Goal: Task Accomplishment & Management: Use online tool/utility

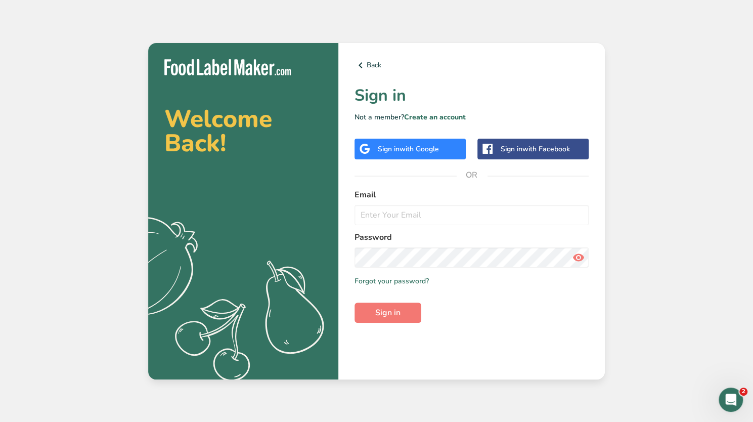
click at [418, 145] on span "with Google" at bounding box center [418, 149] width 39 height 10
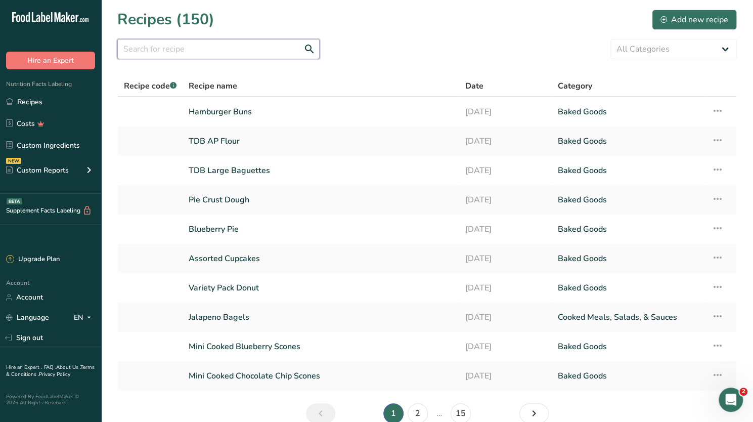
click at [195, 53] on input "text" at bounding box center [218, 49] width 202 height 20
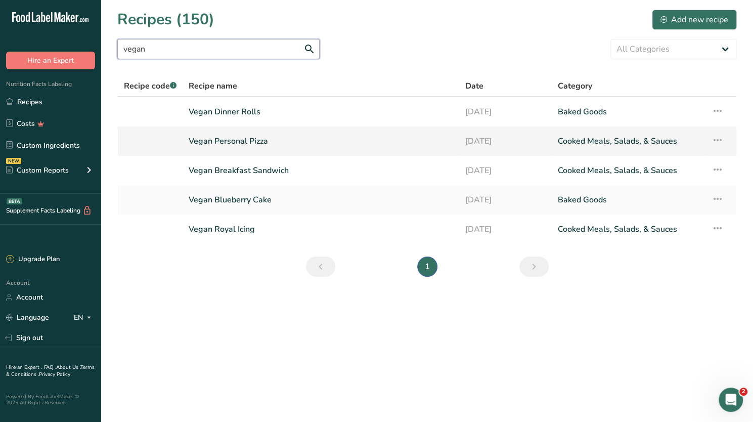
type input "vegan"
click at [226, 138] on link "Vegan Personal Pizza" at bounding box center [321, 140] width 264 height 21
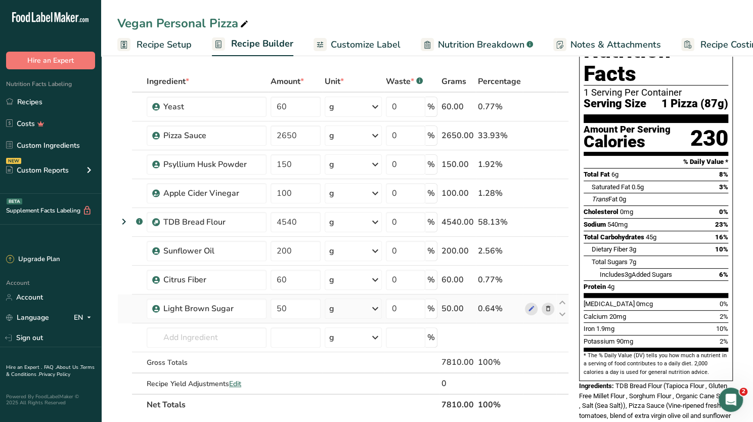
scroll to position [51, 0]
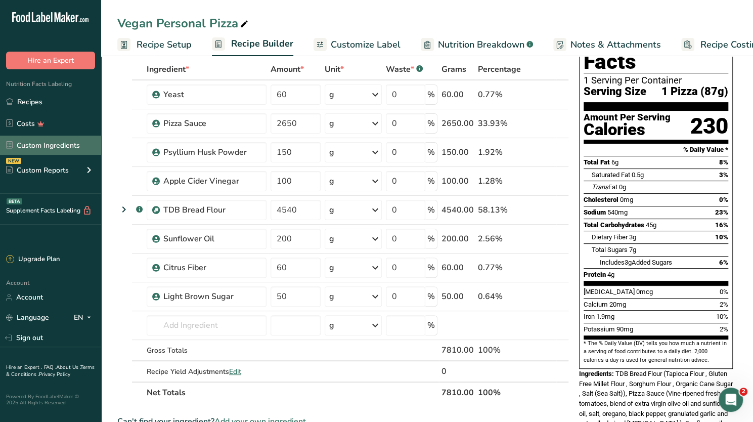
click at [62, 144] on link "Custom Ingredients" at bounding box center [50, 145] width 101 height 19
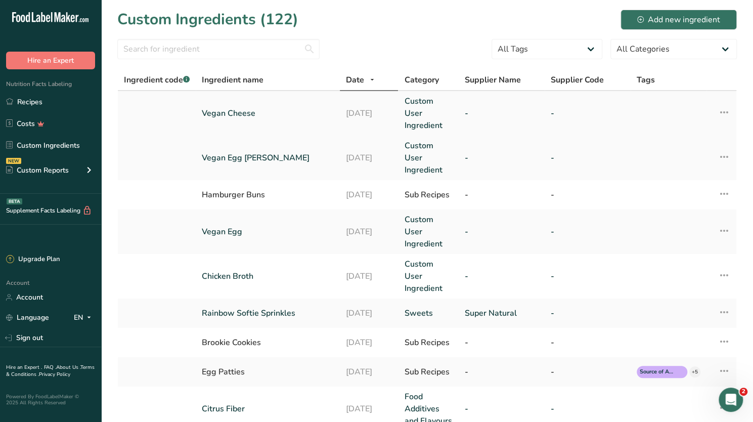
click at [241, 109] on link "Vegan Cheese" at bounding box center [268, 113] width 132 height 12
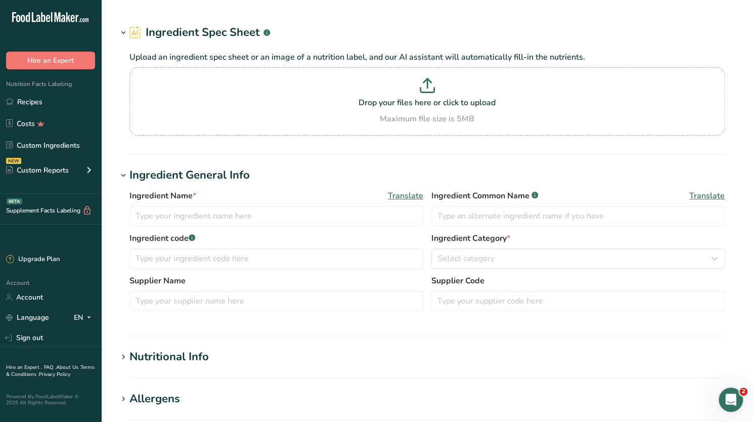
type input "Vegan Cheese"
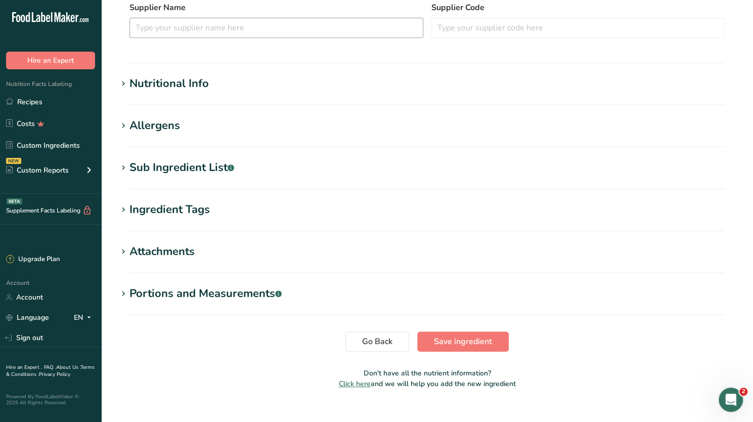
scroll to position [253, 0]
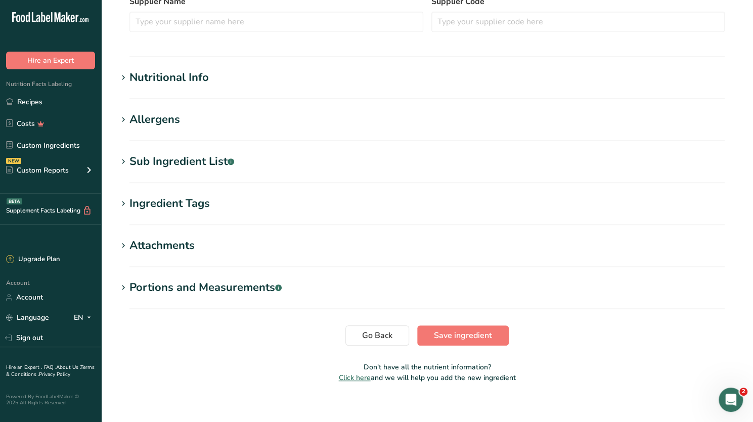
click at [122, 122] on icon at bounding box center [123, 120] width 9 height 14
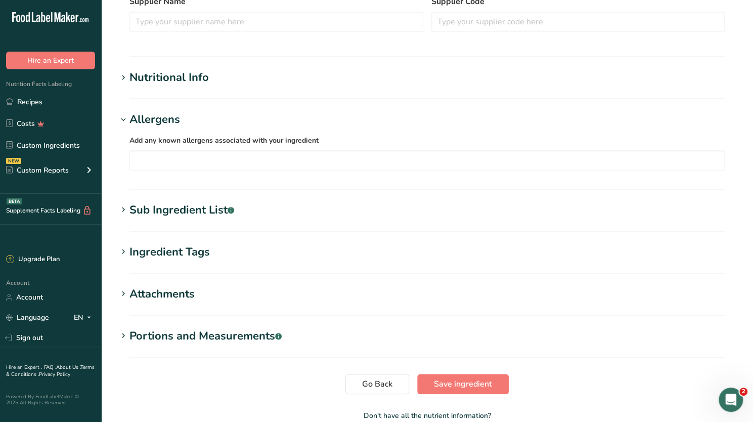
click at [122, 122] on icon at bounding box center [123, 120] width 9 height 14
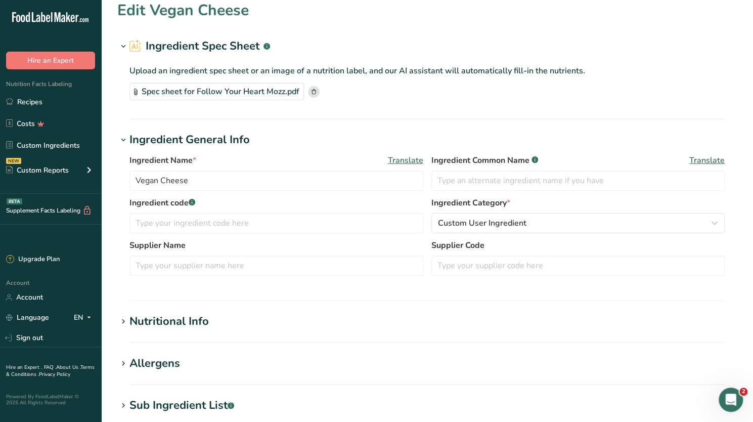
scroll to position [0, 0]
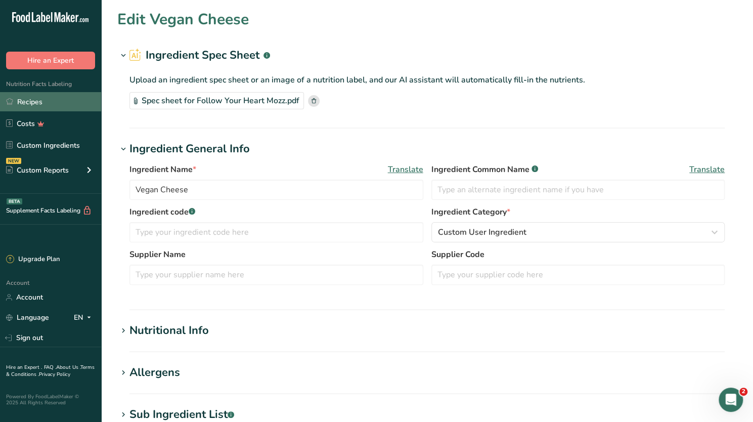
click at [41, 98] on link "Recipes" at bounding box center [50, 101] width 101 height 19
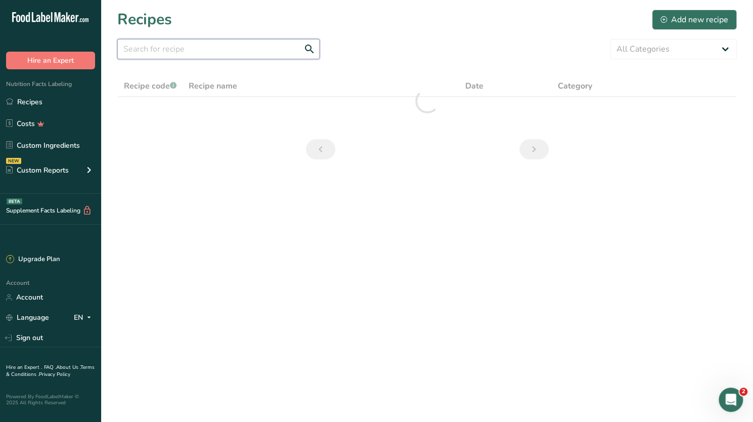
click at [205, 52] on input "text" at bounding box center [218, 49] width 202 height 20
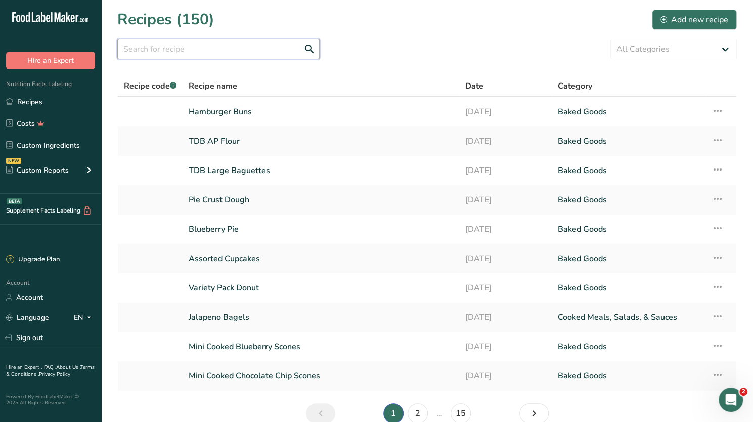
click at [198, 54] on input "text" at bounding box center [218, 49] width 202 height 20
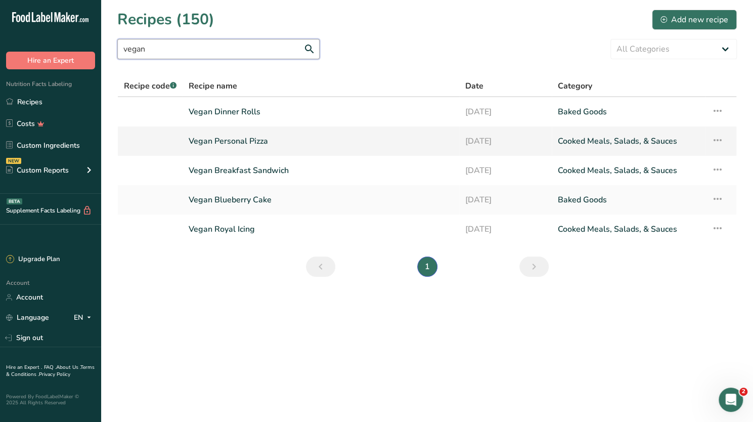
type input "vegan"
click at [237, 141] on link "Vegan Personal Pizza" at bounding box center [321, 140] width 264 height 21
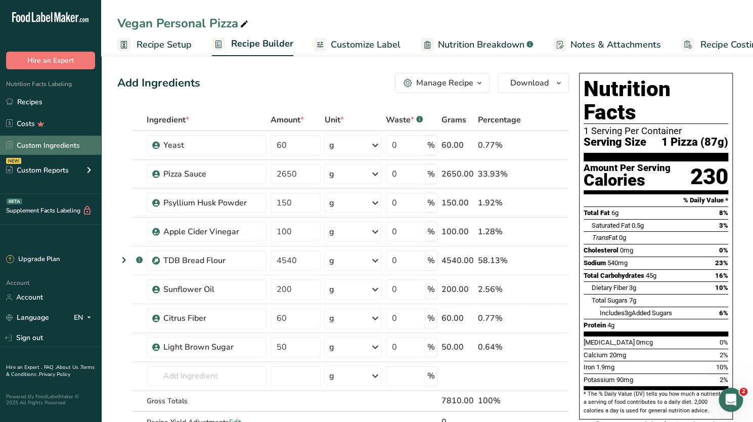
click at [58, 149] on link "Custom Ingredients" at bounding box center [50, 145] width 101 height 19
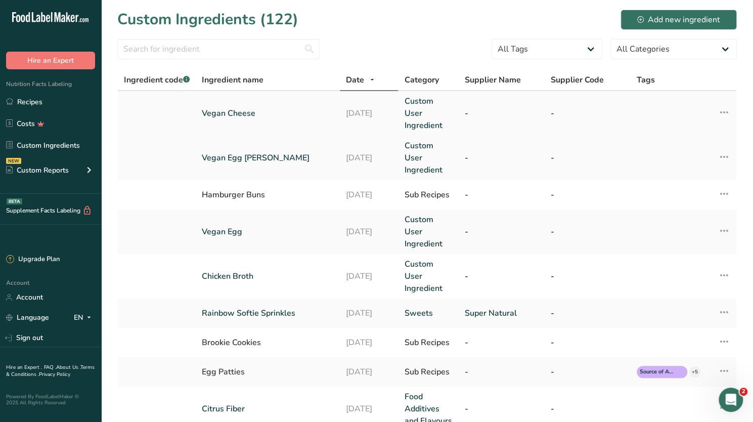
click at [257, 108] on link "Vegan Cheese" at bounding box center [268, 113] width 132 height 12
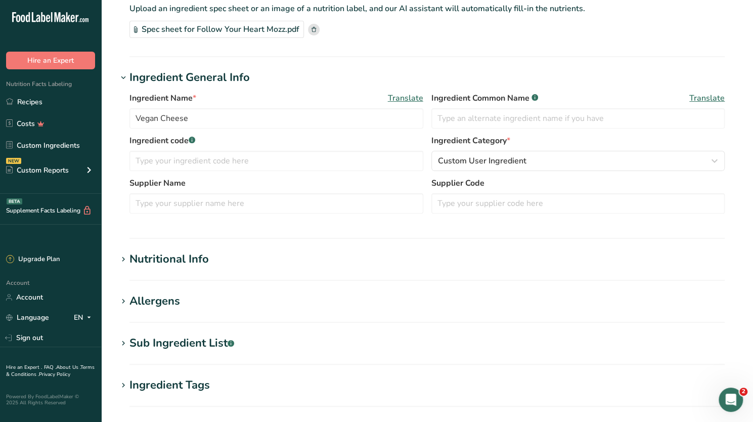
scroll to position [101, 0]
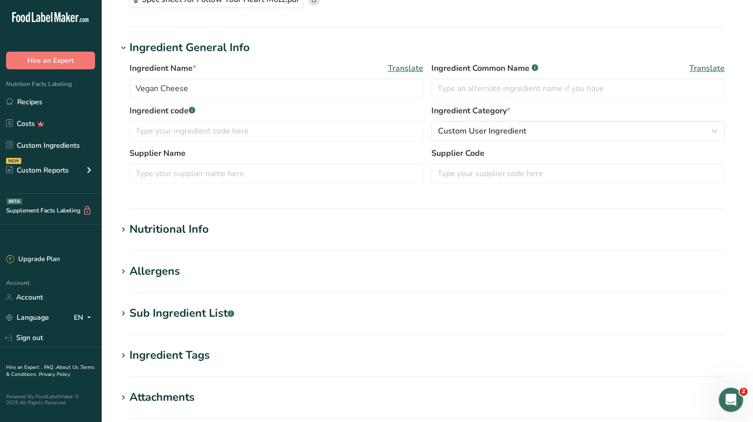
click at [125, 227] on icon at bounding box center [123, 230] width 9 height 14
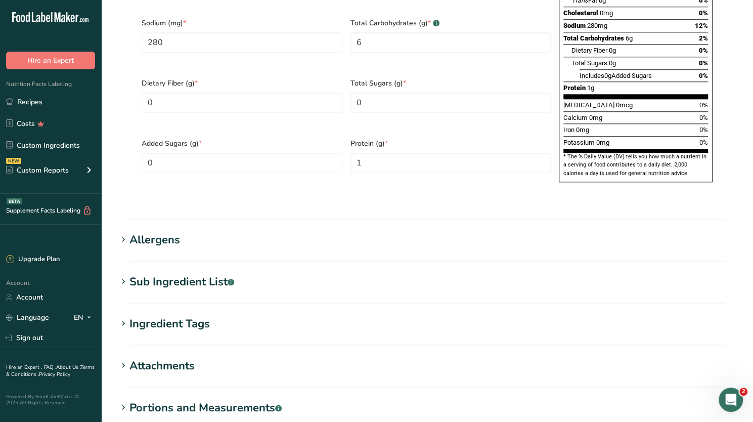
scroll to position [607, 0]
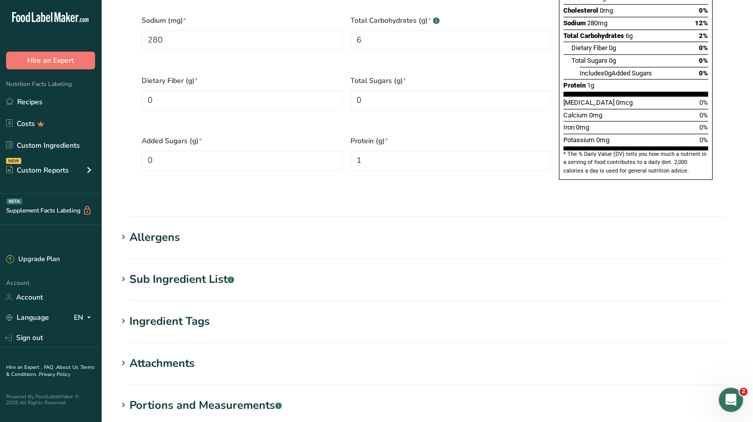
click at [130, 271] on div "Sub Ingredient List .a-a{fill:#347362;}.b-a{fill:#fff;}" at bounding box center [181, 279] width 105 height 17
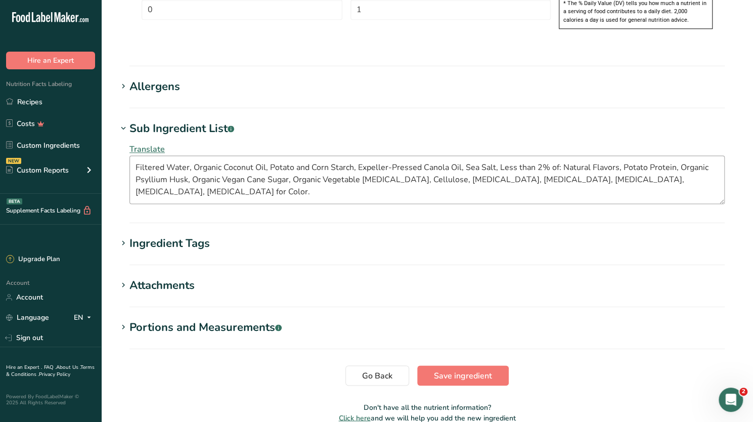
scroll to position [759, 0]
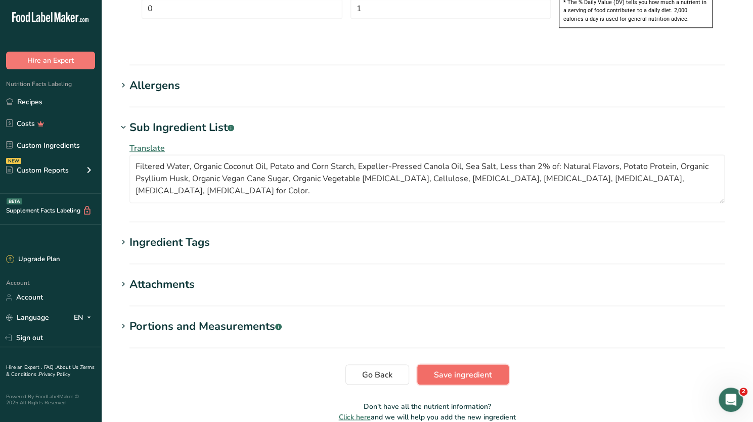
click at [451, 368] on span "Save ingredient" at bounding box center [463, 374] width 58 height 12
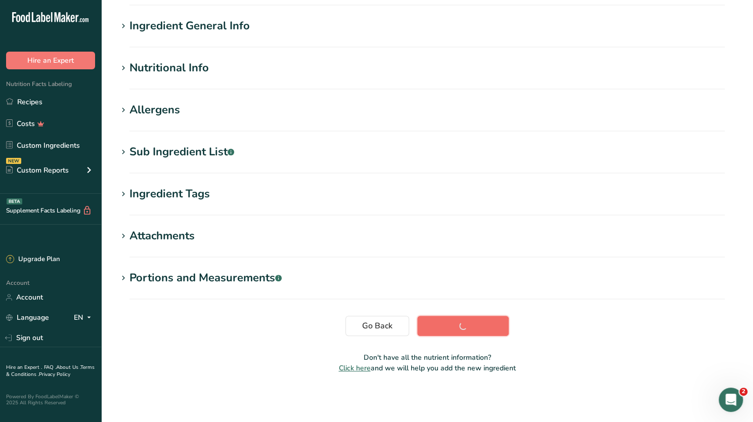
scroll to position [71, 0]
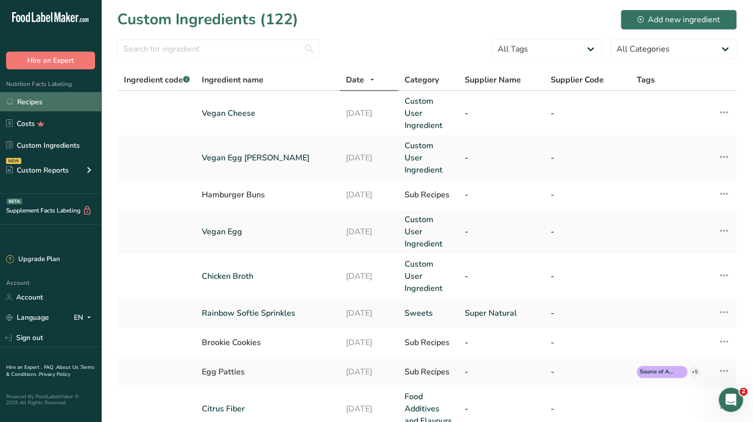
click at [48, 99] on link "Recipes" at bounding box center [50, 101] width 101 height 19
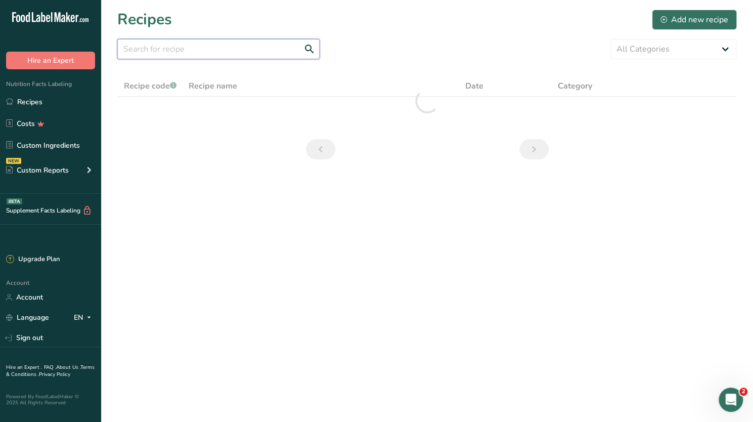
click at [188, 46] on input "text" at bounding box center [218, 49] width 202 height 20
click at [309, 48] on input "vegan pizza" at bounding box center [218, 49] width 202 height 20
click at [197, 54] on input "vegan pizza" at bounding box center [218, 49] width 202 height 20
click at [176, 47] on input "vegan pizza" at bounding box center [218, 49] width 202 height 20
drag, startPoint x: 153, startPoint y: 49, endPoint x: 117, endPoint y: 47, distance: 35.9
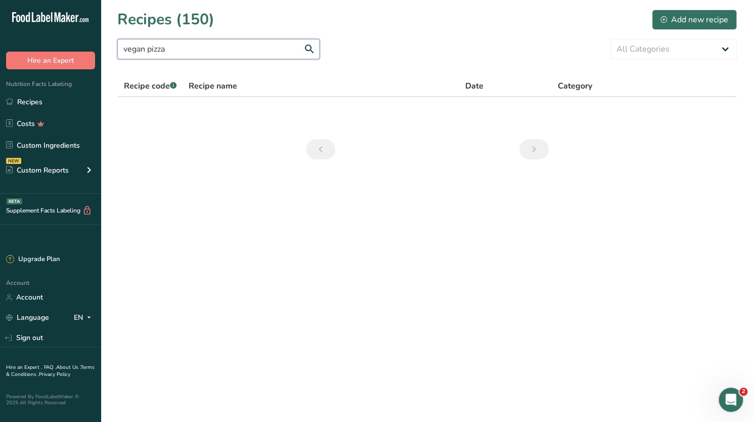
click at [117, 47] on input "vegan pizza" at bounding box center [218, 49] width 202 height 20
type input "vegan"
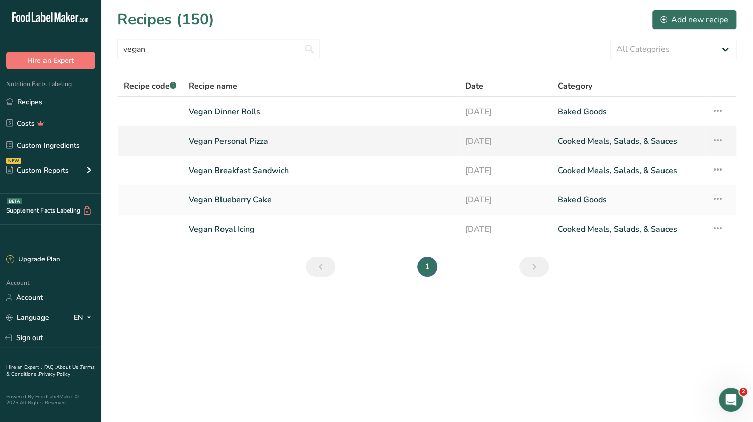
click at [240, 140] on link "Vegan Personal Pizza" at bounding box center [321, 140] width 264 height 21
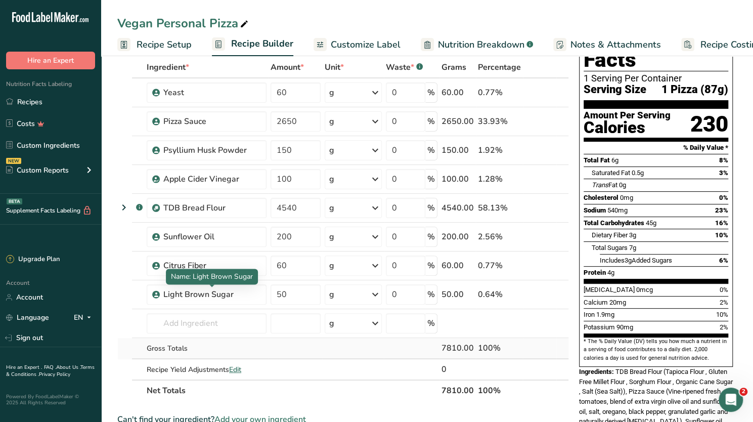
scroll to position [101, 0]
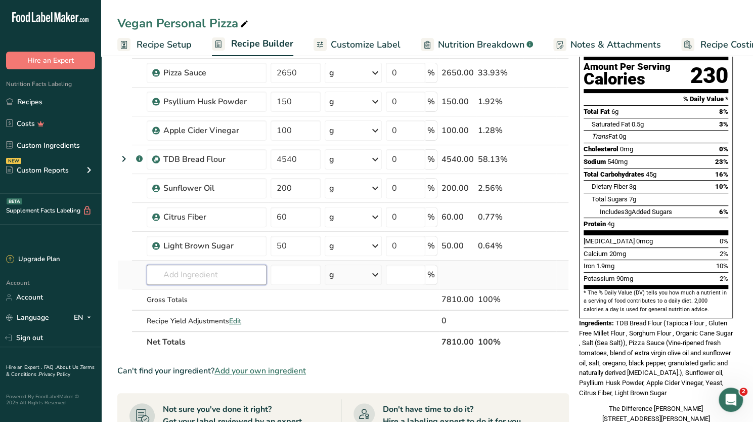
click at [188, 278] on input "text" at bounding box center [207, 274] width 120 height 20
type input "vegan cheese"
click at [188, 291] on p "Vegan Cheese" at bounding box center [182, 295] width 55 height 11
type input "Vegan Cheese"
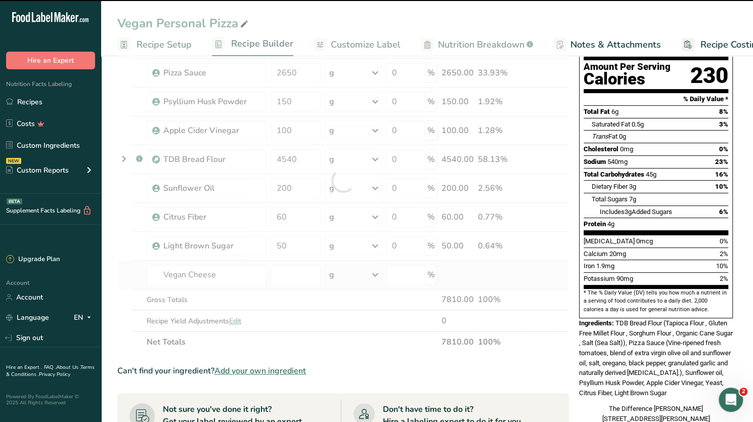
type input "0"
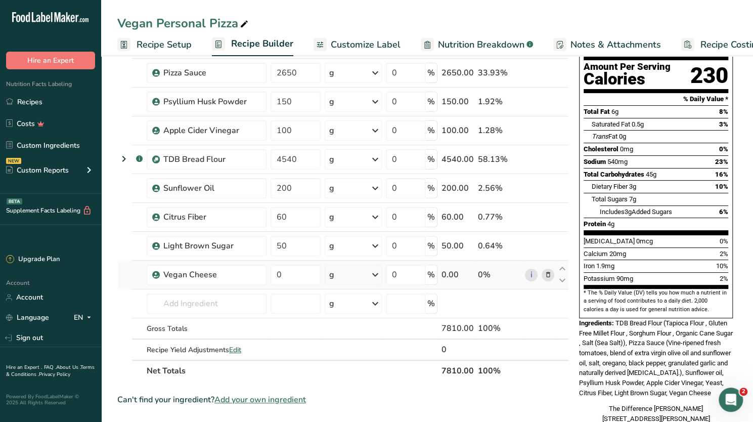
click at [550, 275] on icon at bounding box center [547, 275] width 7 height 11
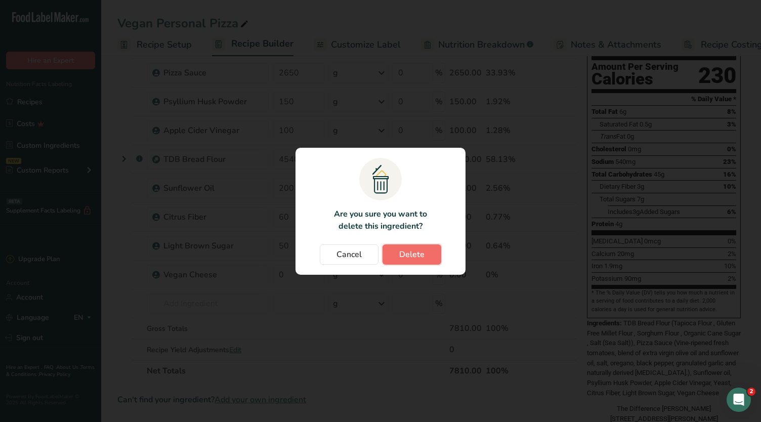
click at [427, 257] on button "Delete" at bounding box center [411, 254] width 59 height 20
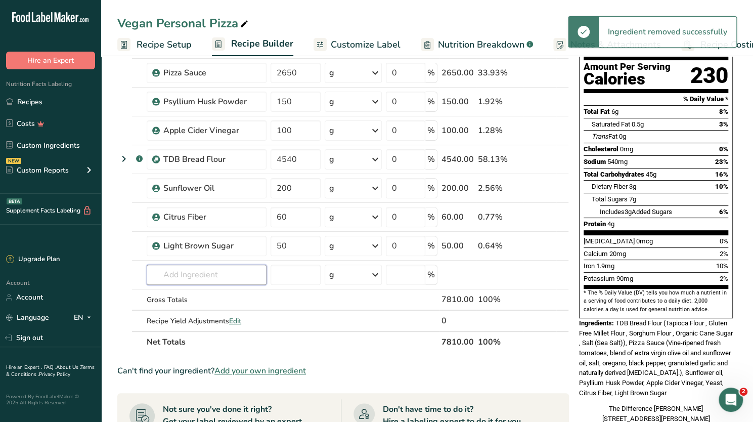
click at [174, 273] on input "text" at bounding box center [207, 274] width 120 height 20
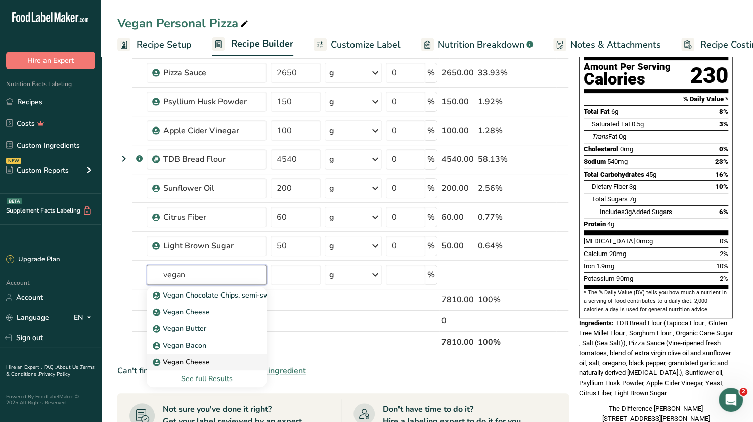
type input "vegan"
click at [185, 317] on p "Vegan Cheese" at bounding box center [182, 311] width 55 height 11
type input "Vegan Cheese"
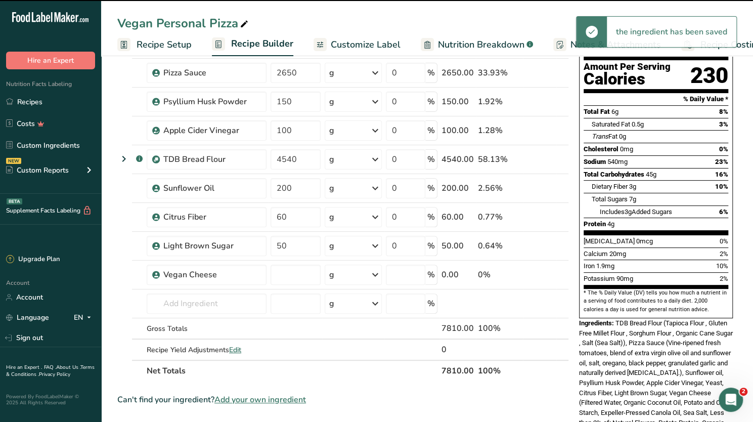
type input "0"
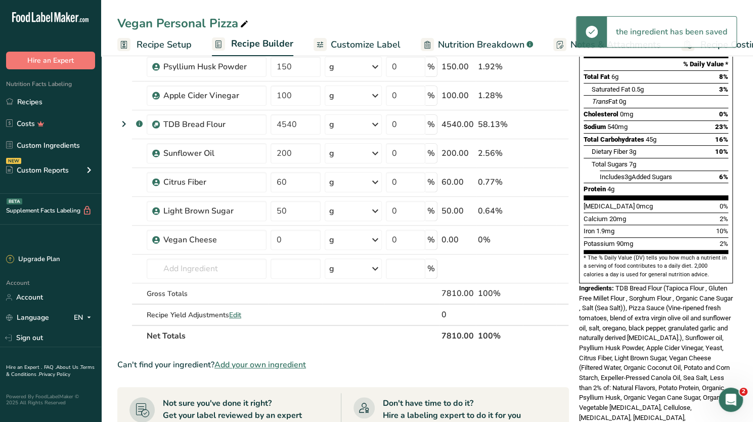
scroll to position [152, 0]
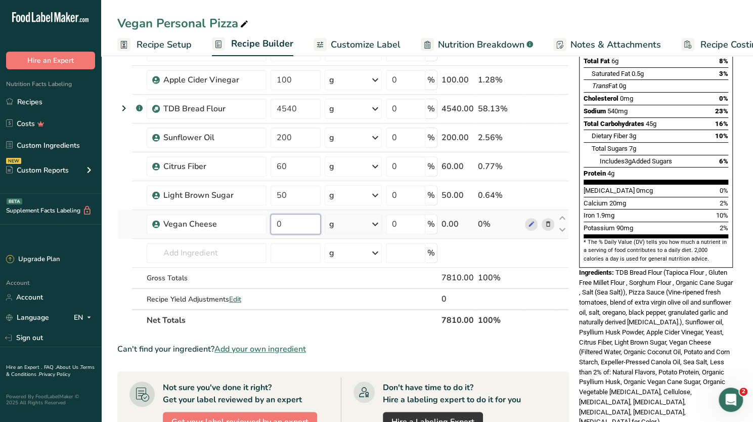
drag, startPoint x: 286, startPoint y: 223, endPoint x: 275, endPoint y: 223, distance: 11.1
click at [275, 223] on input "0" at bounding box center [296, 224] width 50 height 20
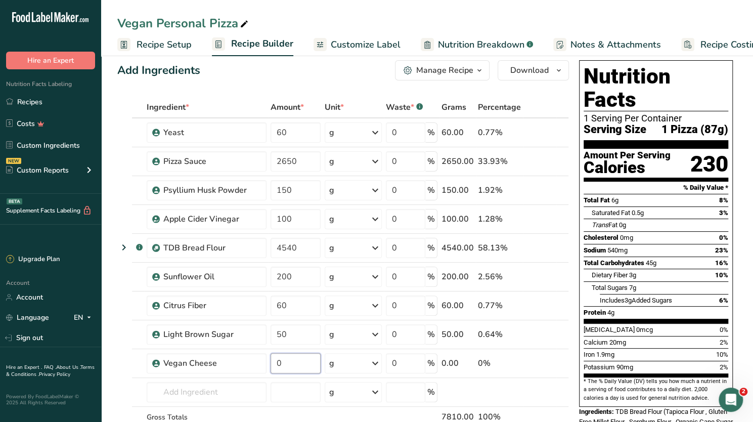
scroll to position [0, 0]
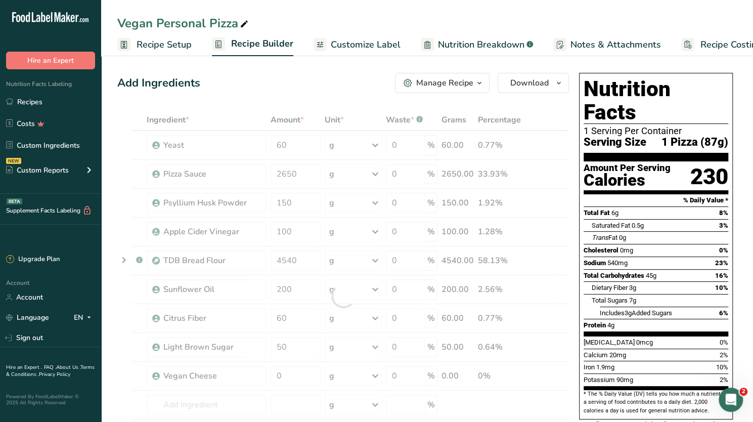
click at [461, 88] on div "Manage Recipe" at bounding box center [444, 83] width 57 height 12
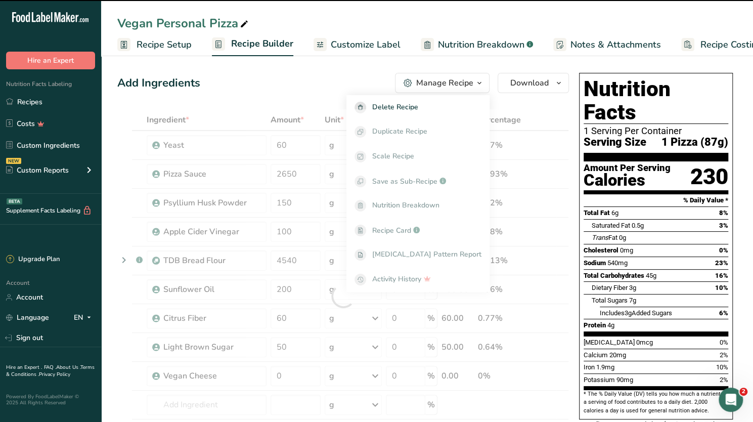
click at [173, 41] on span "Recipe Setup" at bounding box center [164, 45] width 55 height 14
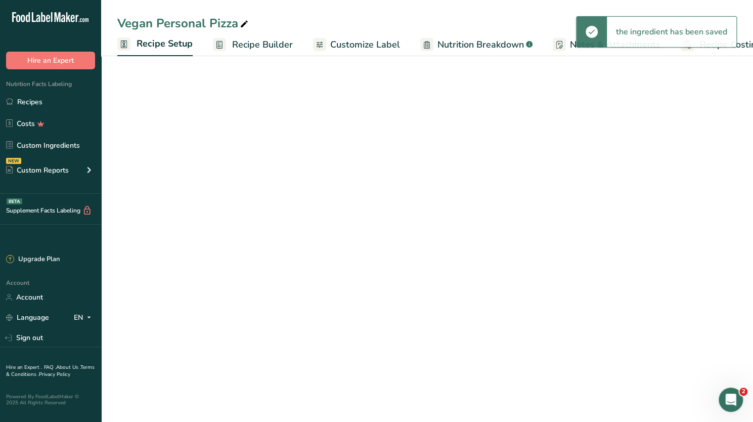
scroll to position [0, 4]
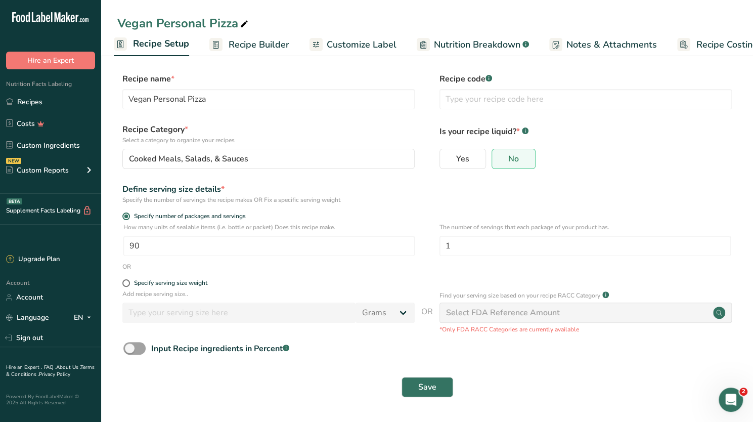
click at [258, 44] on span "Recipe Builder" at bounding box center [259, 45] width 61 height 14
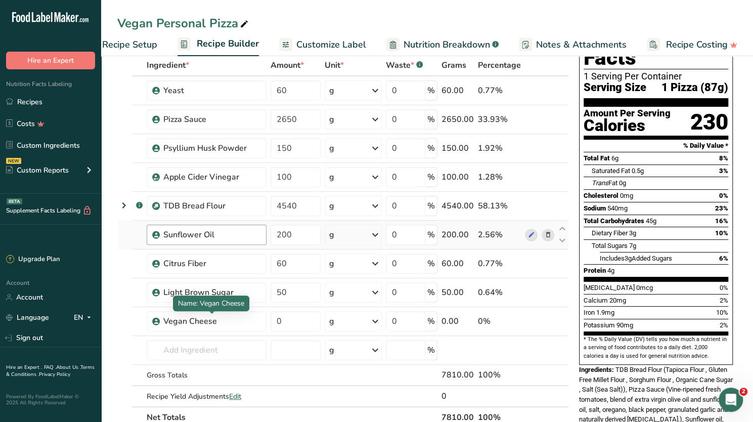
scroll to position [101, 0]
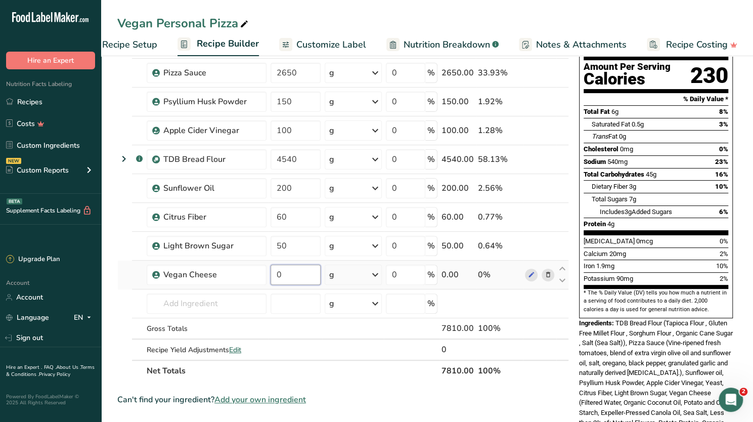
drag, startPoint x: 294, startPoint y: 275, endPoint x: 269, endPoint y: 273, distance: 25.4
click at [269, 273] on td "0" at bounding box center [296, 274] width 54 height 29
type input "750"
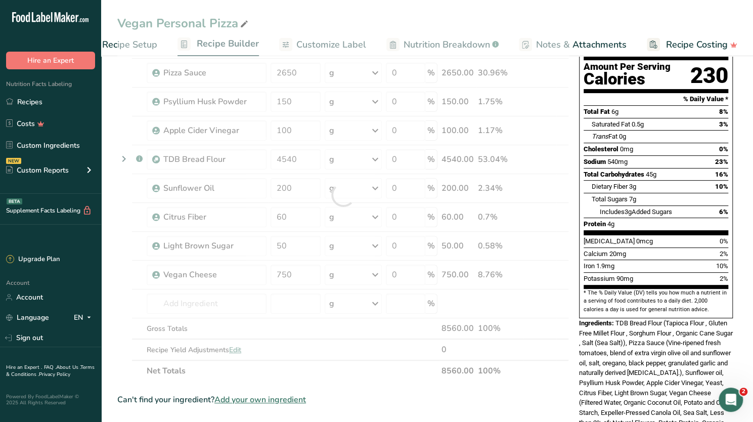
click at [635, 346] on div "Ingredients: TDB Bread Flour (Tapioca Flour , Gluten Free Millet Flour , Sorghu…" at bounding box center [656, 397] width 154 height 159
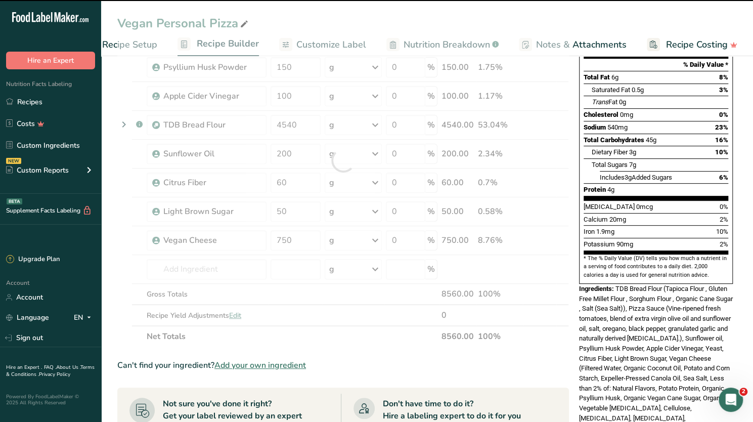
scroll to position [152, 0]
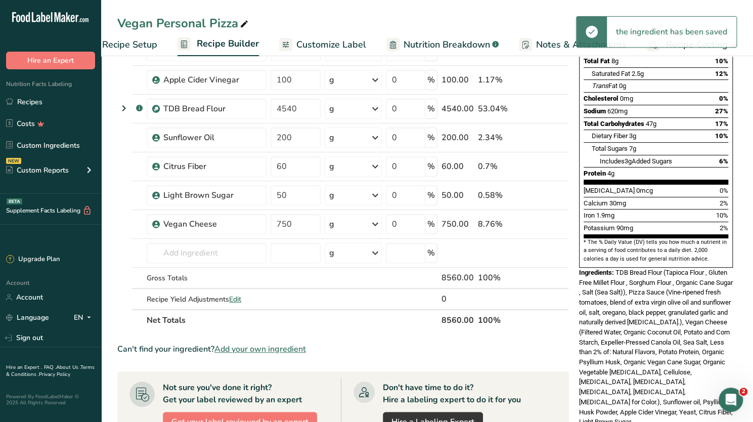
drag, startPoint x: 636, startPoint y: 347, endPoint x: 683, endPoint y: 335, distance: 48.1
click at [683, 335] on div "Ingredients: TDB Bread Flour (Tapioca Flour , Gluten Free Millet Flour , Sorghu…" at bounding box center [656, 347] width 154 height 159
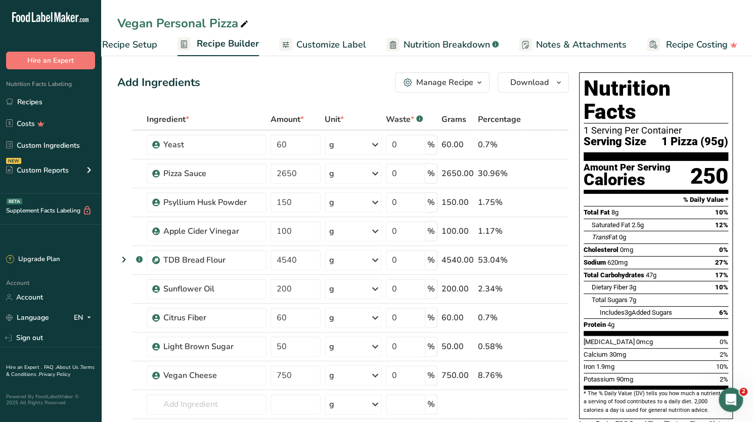
scroll to position [0, 0]
click at [553, 83] on span "button" at bounding box center [559, 83] width 12 height 12
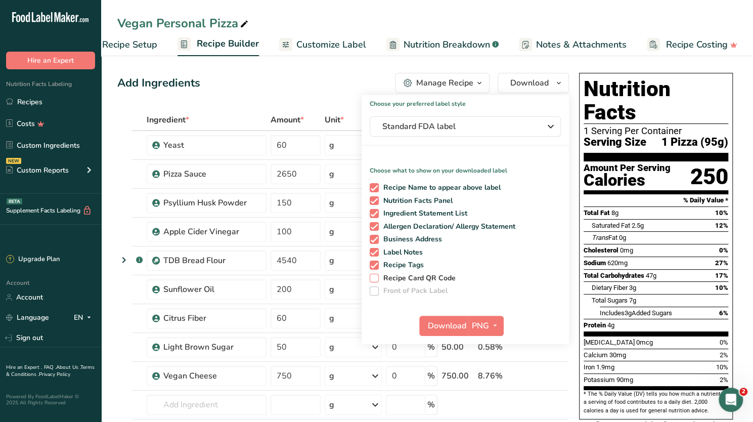
click at [375, 274] on span at bounding box center [374, 278] width 9 height 9
click at [375, 275] on input "Recipe Card QR Code" at bounding box center [373, 278] width 7 height 7
checkbox input "true"
click at [575, 272] on div "Nutrition Facts 1 Serving Per Container Serving Size 1 Pizza (95g) Amount Per S…" at bounding box center [656, 344] width 162 height 550
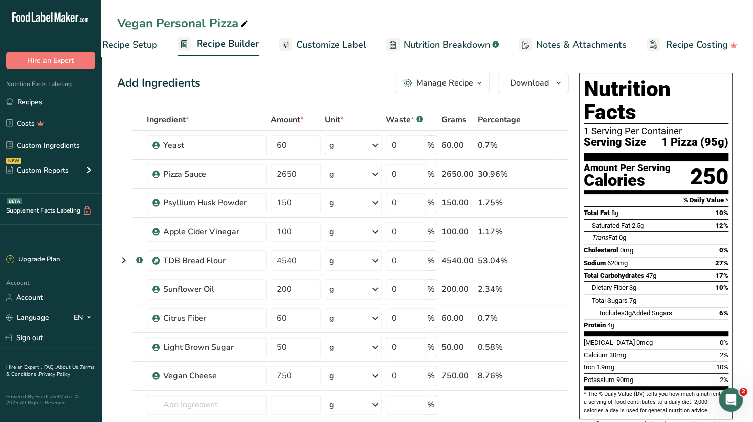
click at [535, 82] on span "Download" at bounding box center [529, 83] width 38 height 12
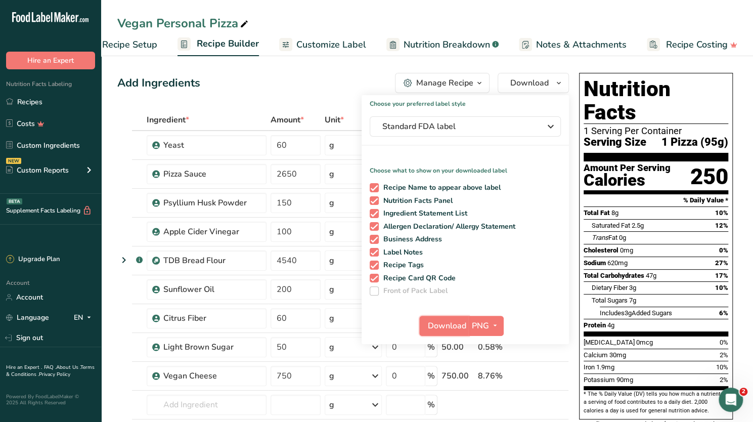
click at [451, 326] on span "Download" at bounding box center [447, 326] width 38 height 12
click at [37, 146] on link "Custom Ingredients" at bounding box center [50, 145] width 101 height 19
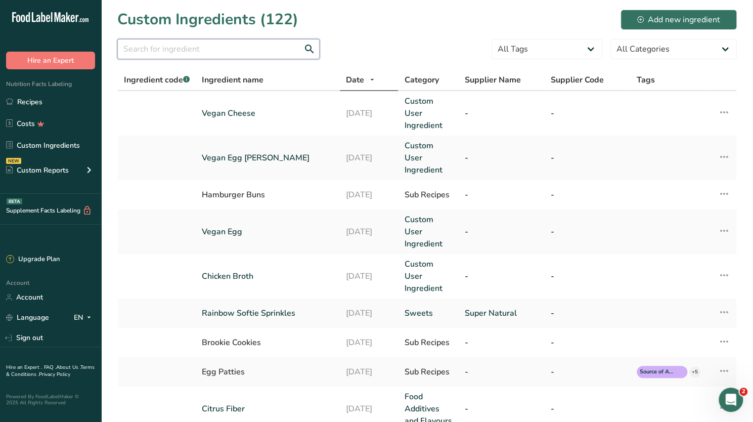
click at [242, 47] on input "text" at bounding box center [218, 49] width 202 height 20
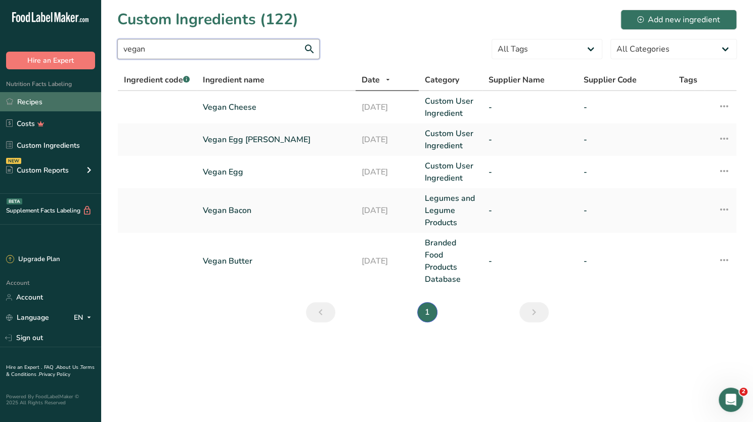
type input "vegan"
click at [53, 101] on link "Recipes" at bounding box center [50, 101] width 101 height 19
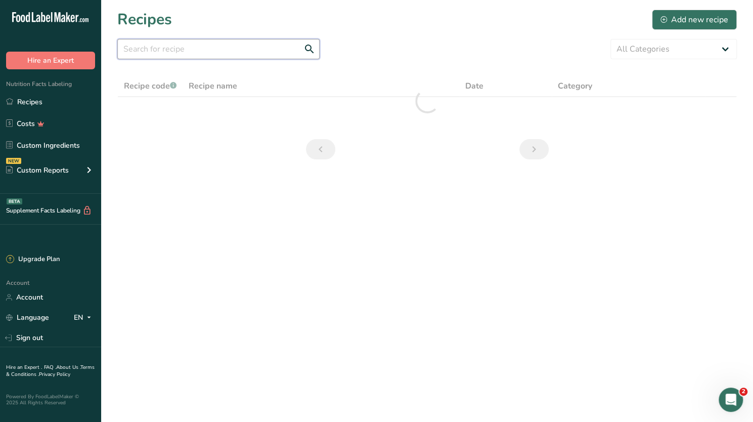
click at [166, 51] on input "text" at bounding box center [218, 49] width 202 height 20
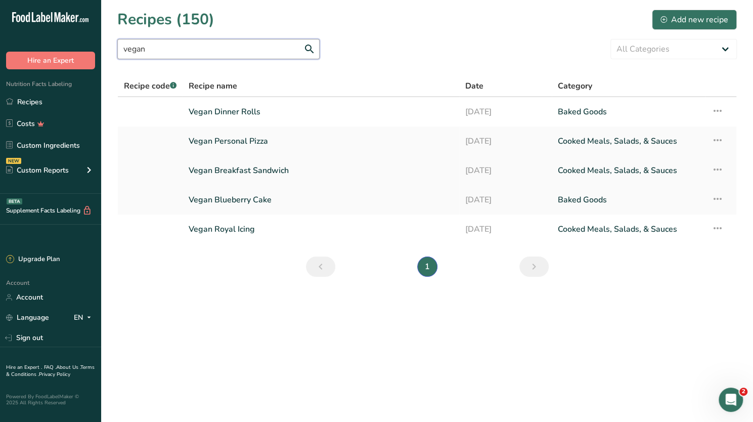
type input "vegan"
click at [240, 170] on link "Vegan Breakfast Sandwich" at bounding box center [321, 170] width 264 height 21
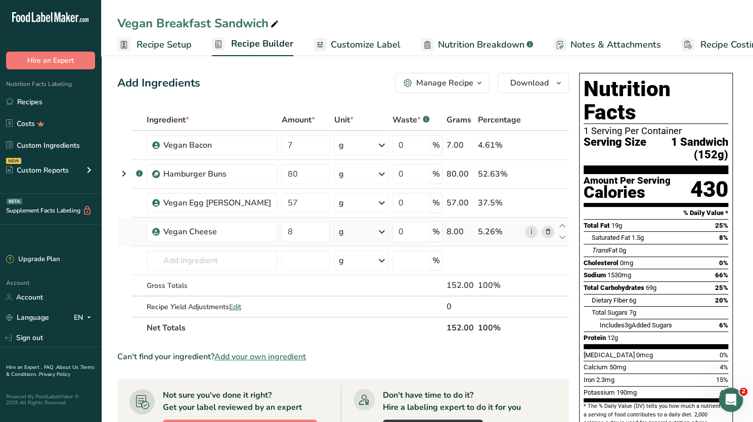
click at [551, 230] on icon at bounding box center [547, 232] width 7 height 11
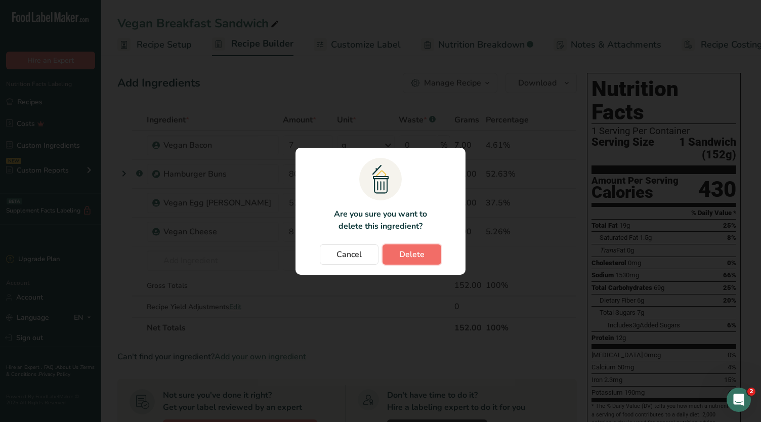
click at [429, 248] on button "Delete" at bounding box center [411, 254] width 59 height 20
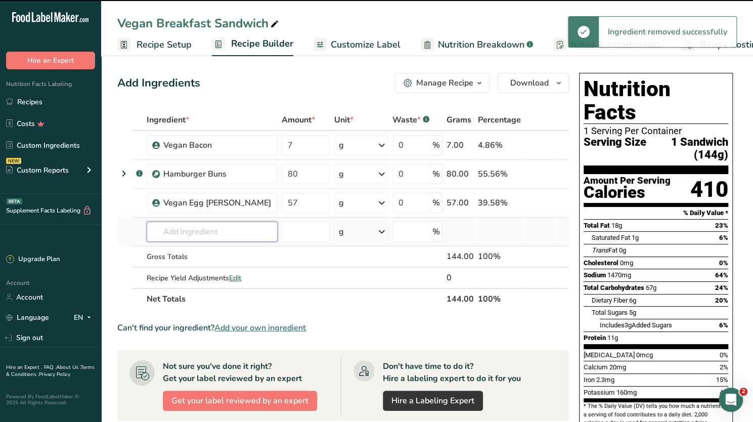
click at [214, 231] on input "text" at bounding box center [212, 231] width 131 height 20
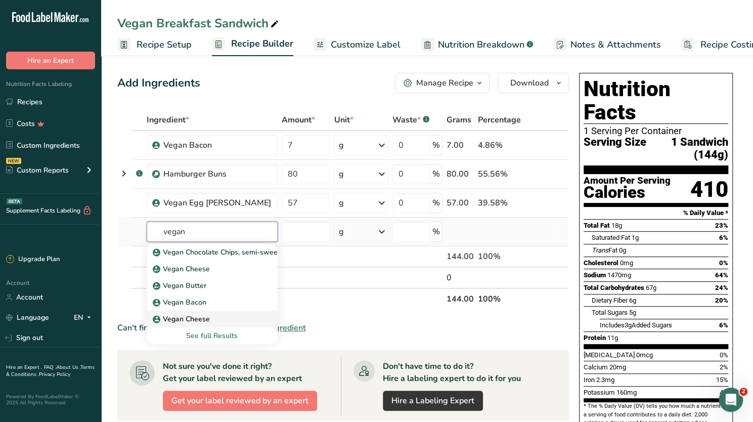
type input "vegan"
click at [187, 274] on p "Vegan Cheese" at bounding box center [182, 268] width 55 height 11
type input "Vegan Cheese"
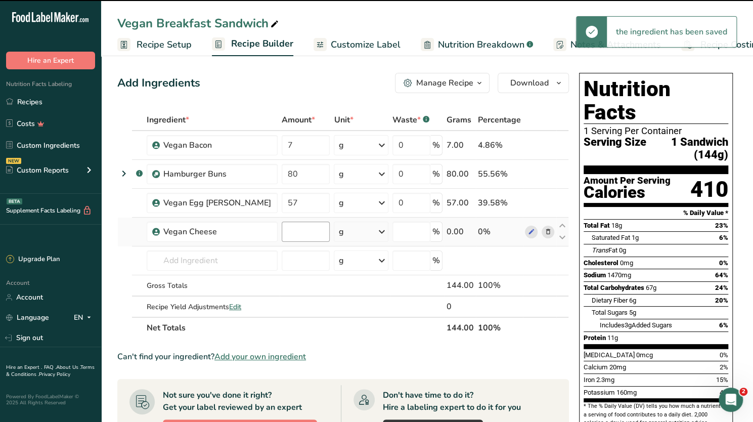
type input "0"
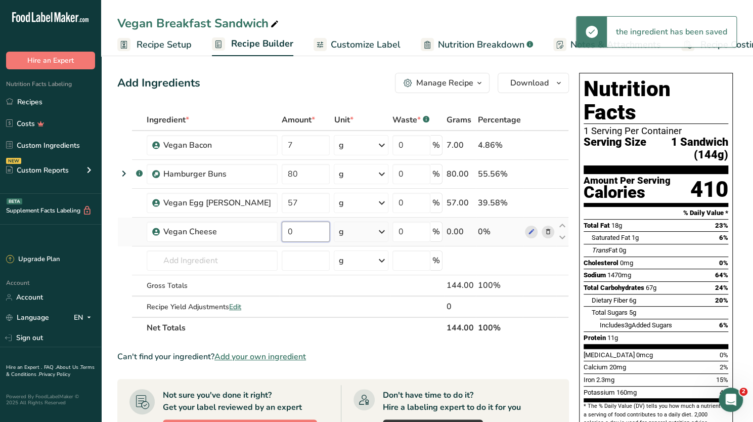
click at [290, 233] on input "0" at bounding box center [306, 231] width 49 height 20
drag, startPoint x: 290, startPoint y: 233, endPoint x: 270, endPoint y: 231, distance: 20.8
click at [282, 231] on input "0" at bounding box center [306, 231] width 49 height 20
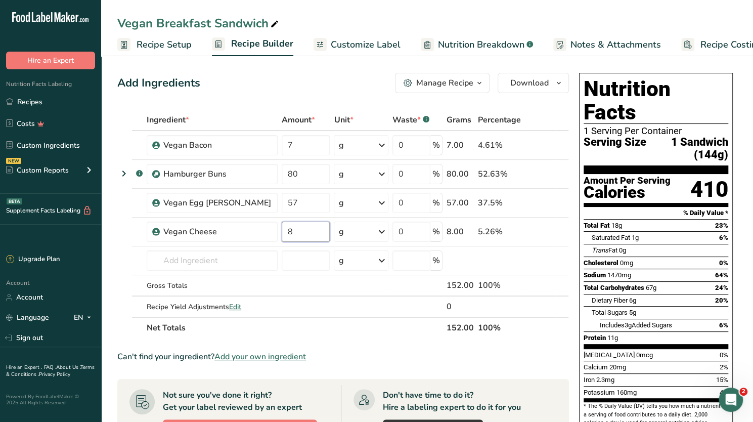
type input "8"
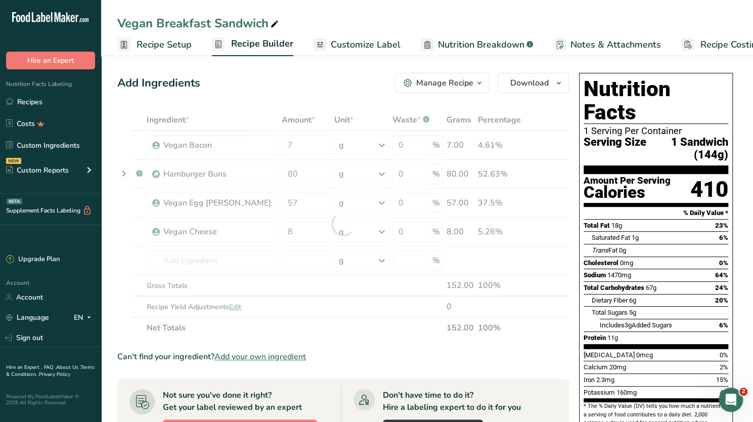
click at [612, 234] on span "Saturated Fat" at bounding box center [611, 238] width 38 height 8
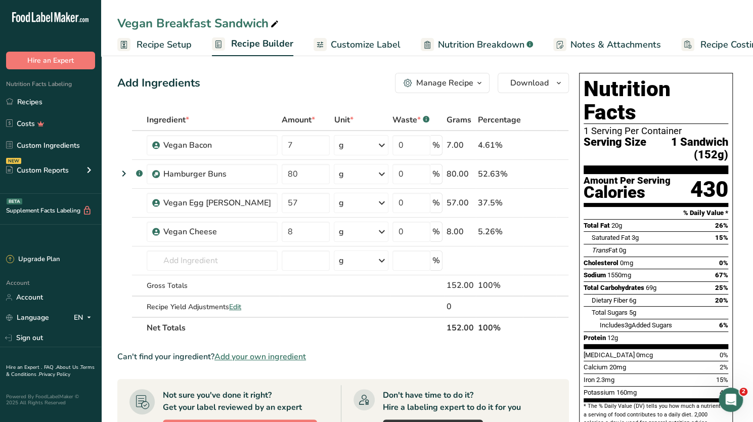
click at [369, 40] on span "Customize Label" at bounding box center [366, 45] width 70 height 14
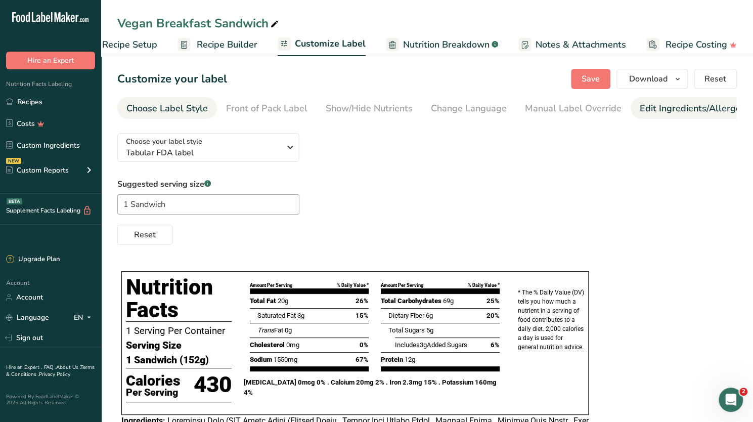
click at [688, 113] on div "Edit Ingredients/Allergens List" at bounding box center [704, 109] width 128 height 14
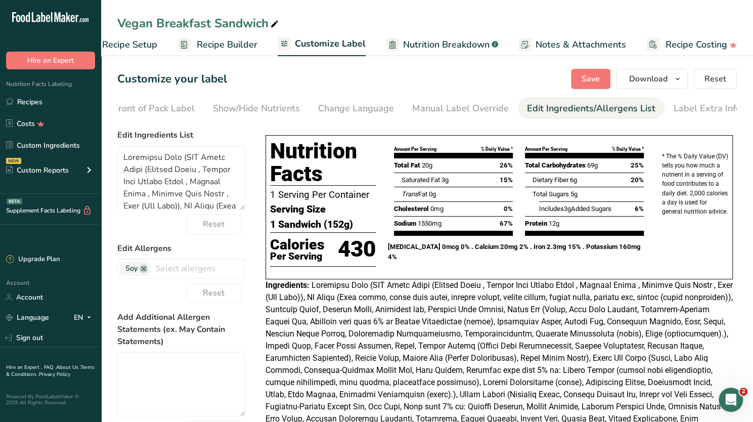
scroll to position [0, 115]
click at [144, 271] on link at bounding box center [144, 268] width 8 height 8
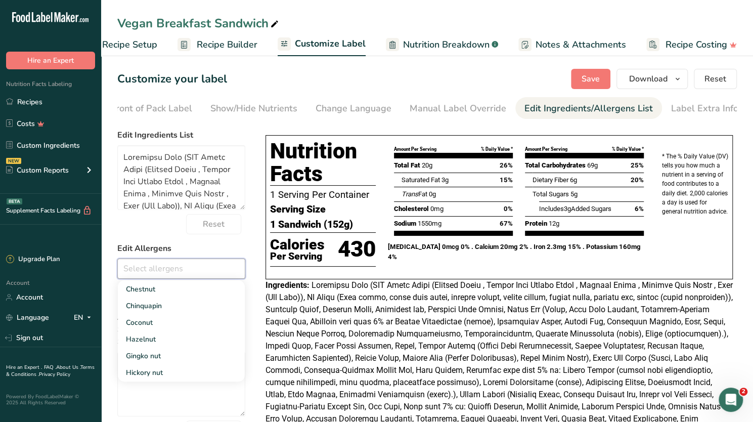
scroll to position [354, 0]
click at [148, 304] on link "Coconut" at bounding box center [181, 301] width 127 height 17
click at [334, 363] on span at bounding box center [498, 357] width 467 height 155
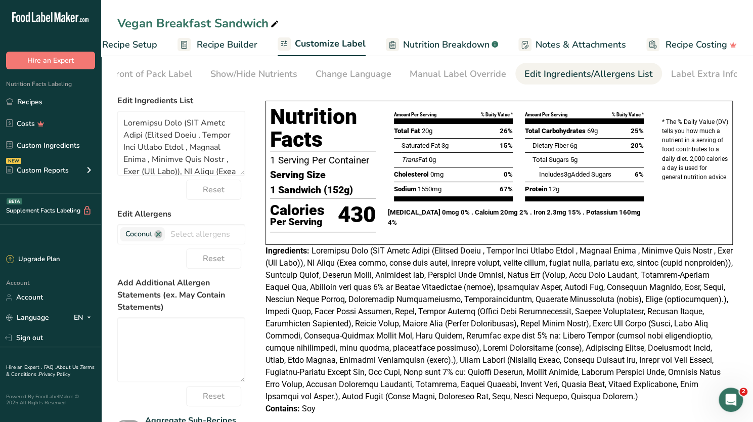
scroll to position [0, 0]
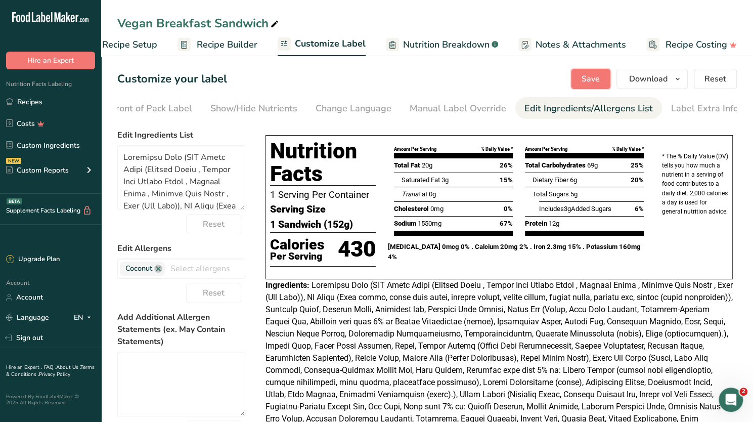
click at [596, 81] on span "Save" at bounding box center [591, 79] width 18 height 12
click at [596, 82] on span "Save" at bounding box center [591, 79] width 18 height 12
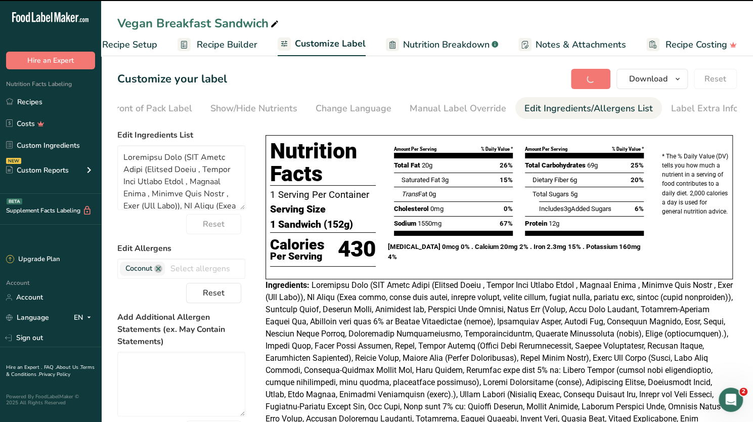
click at [198, 45] on span "Recipe Builder" at bounding box center [227, 45] width 61 height 14
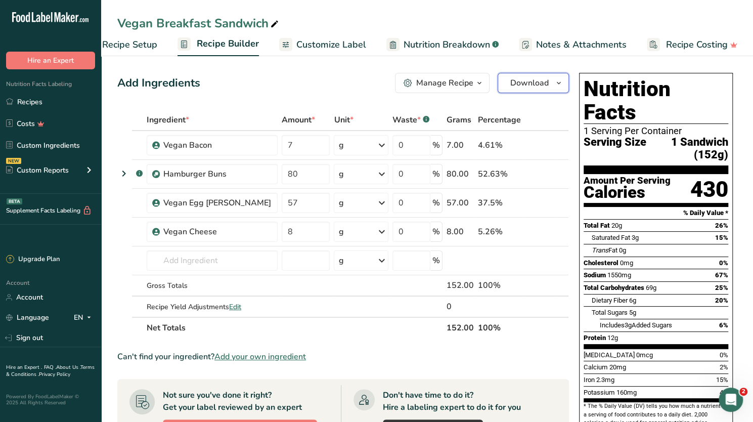
click at [543, 83] on span "Download" at bounding box center [529, 83] width 38 height 12
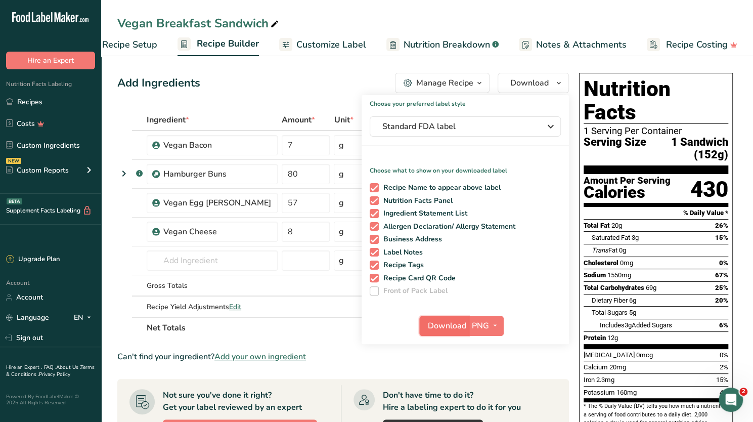
click at [455, 327] on span "Download" at bounding box center [447, 326] width 38 height 12
click at [23, 102] on link "Recipes" at bounding box center [50, 101] width 101 height 19
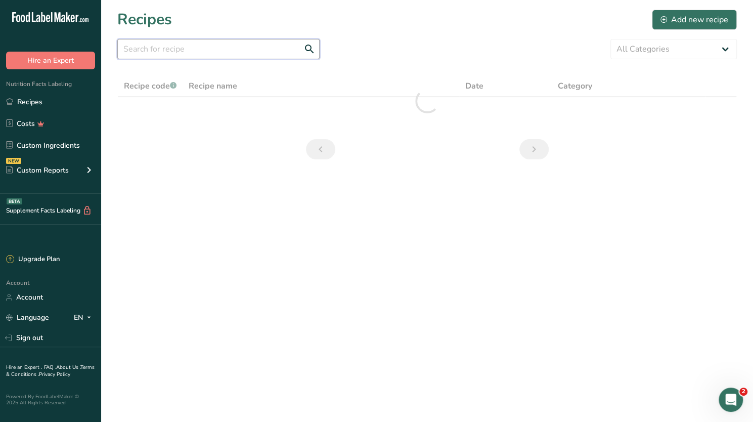
click at [159, 48] on input "text" at bounding box center [218, 49] width 202 height 20
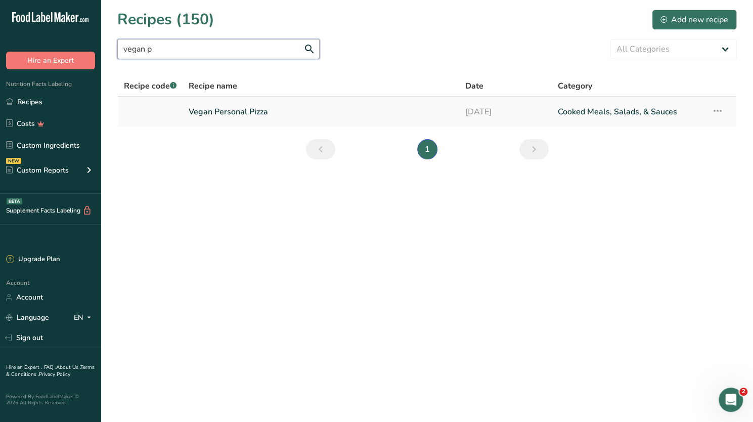
type input "vegan p"
click at [257, 115] on link "Vegan Personal Pizza" at bounding box center [321, 111] width 264 height 21
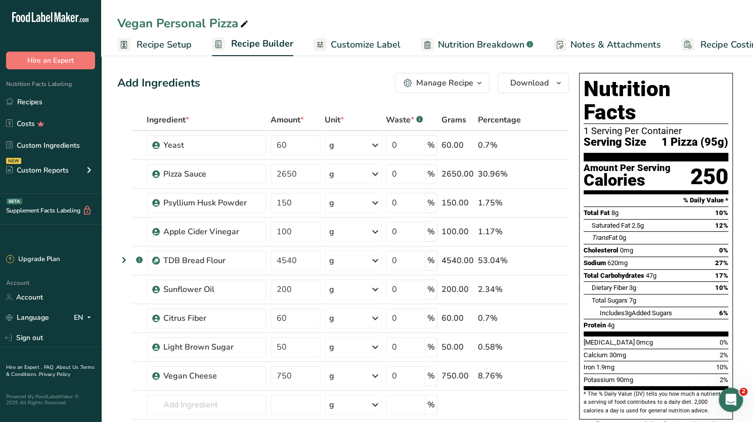
click at [446, 80] on div "Manage Recipe" at bounding box center [444, 83] width 57 height 12
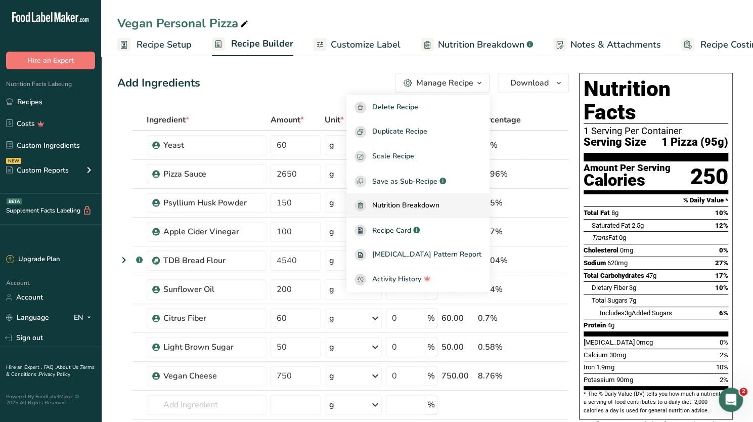
click at [410, 203] on span "Nutrition Breakdown" at bounding box center [405, 206] width 67 height 12
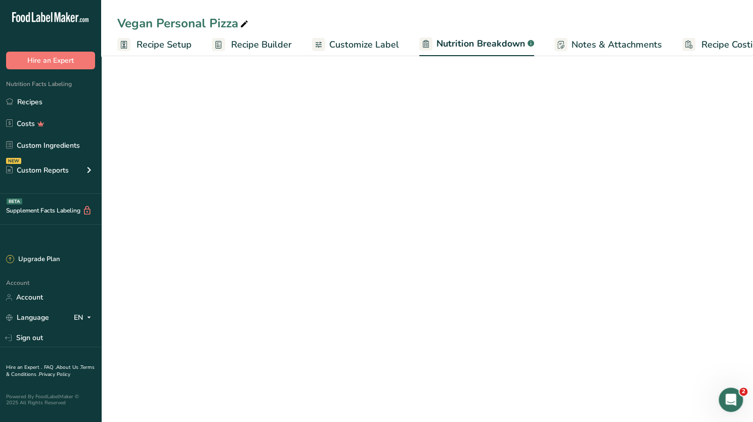
select select "Calories"
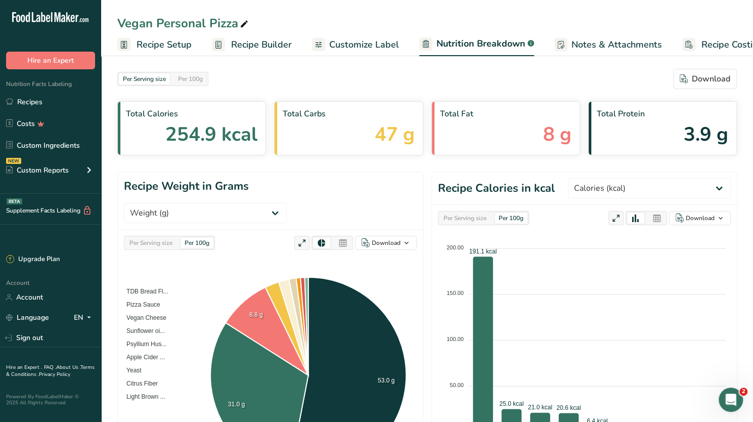
click at [261, 35] on link "Recipe Builder" at bounding box center [252, 44] width 80 height 23
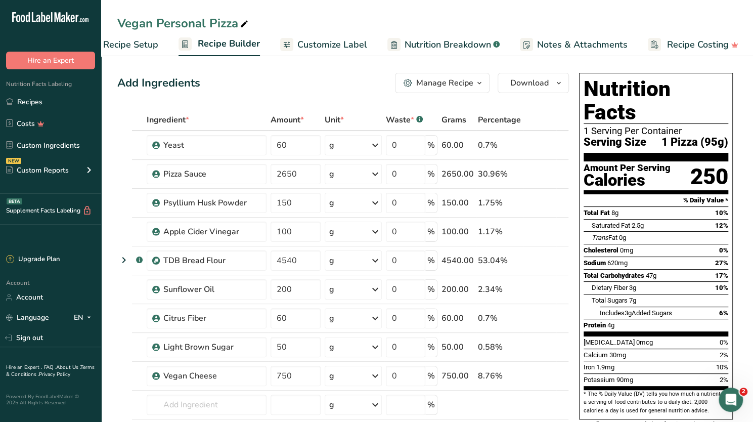
scroll to position [0, 34]
click at [138, 48] on span "Recipe Setup" at bounding box center [129, 45] width 55 height 14
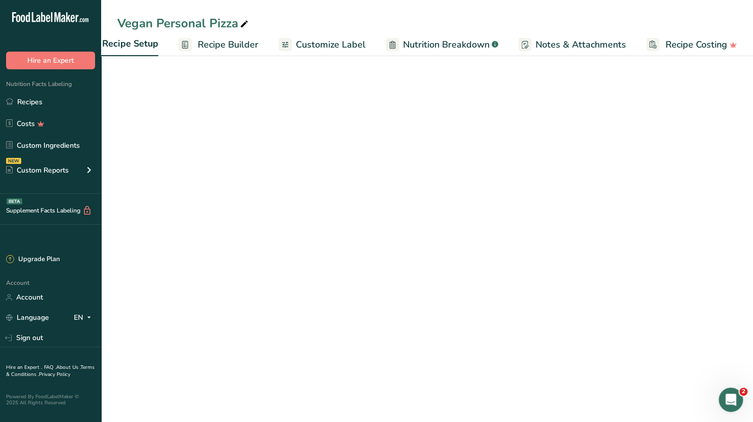
scroll to position [0, 4]
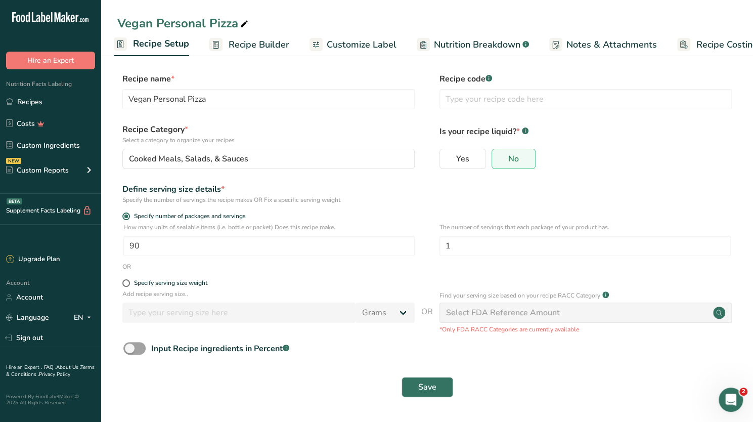
click at [463, 45] on span "Nutrition Breakdown" at bounding box center [477, 45] width 86 height 14
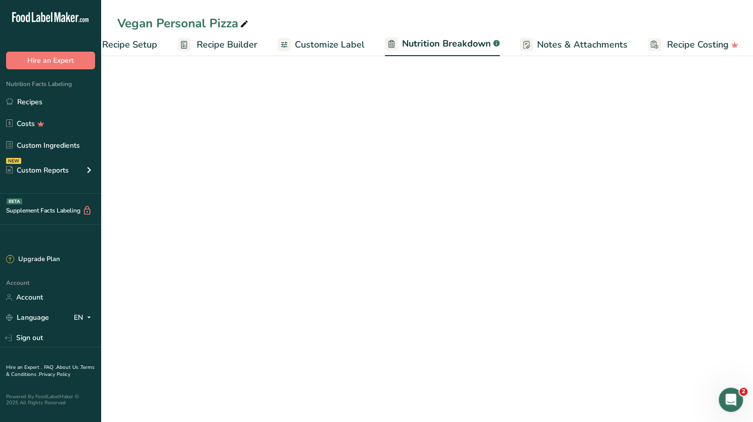
select select "Calories"
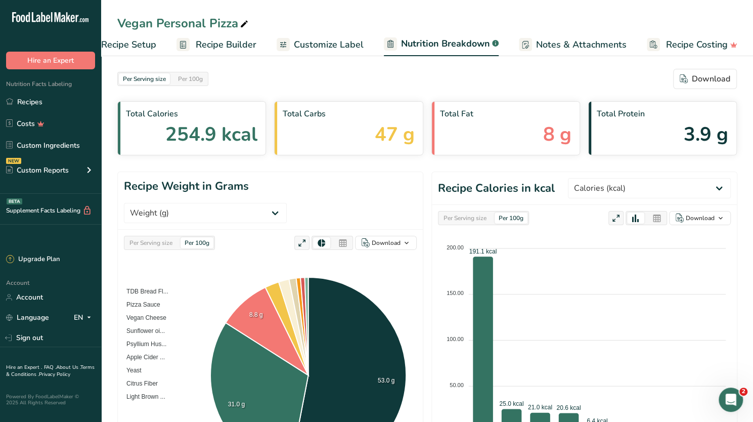
click at [542, 42] on span "Notes & Attachments" at bounding box center [581, 45] width 91 height 14
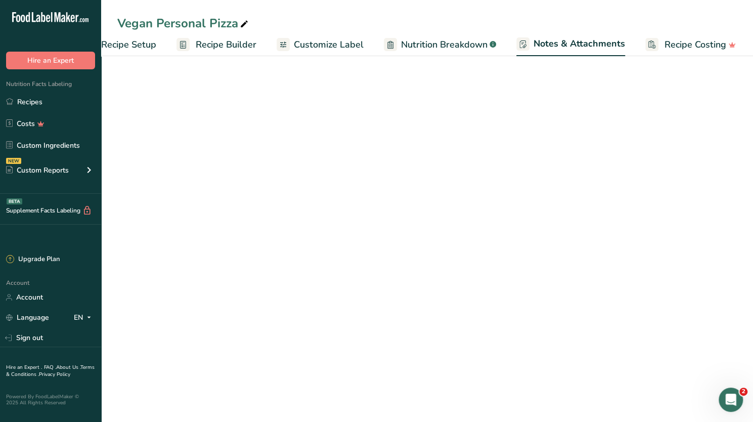
scroll to position [0, 35]
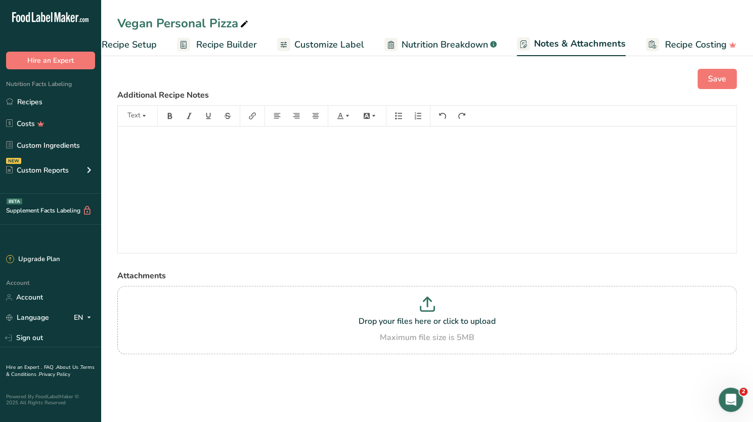
click at [665, 40] on span "Recipe Costing" at bounding box center [696, 45] width 62 height 14
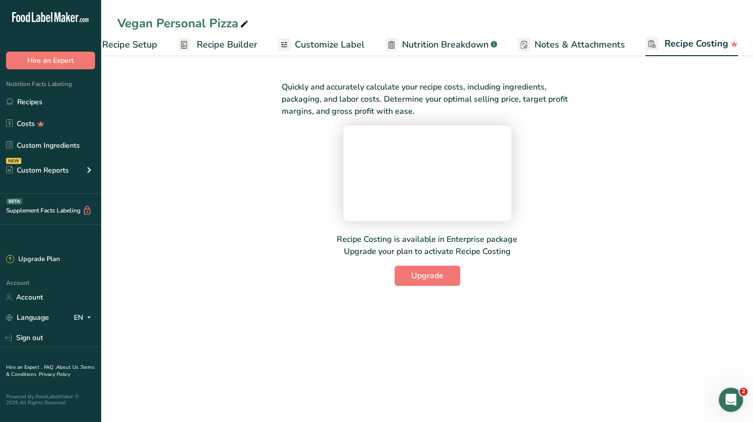
click at [304, 40] on span "Customize Label" at bounding box center [330, 45] width 70 height 14
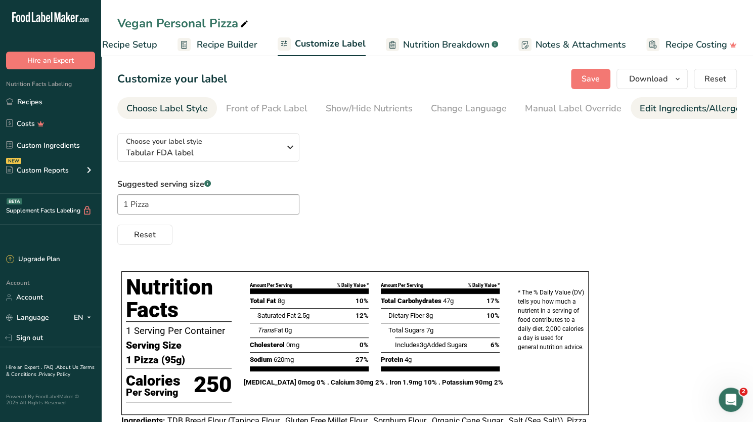
click at [664, 103] on div "Edit Ingredients/Allergens List" at bounding box center [704, 109] width 128 height 14
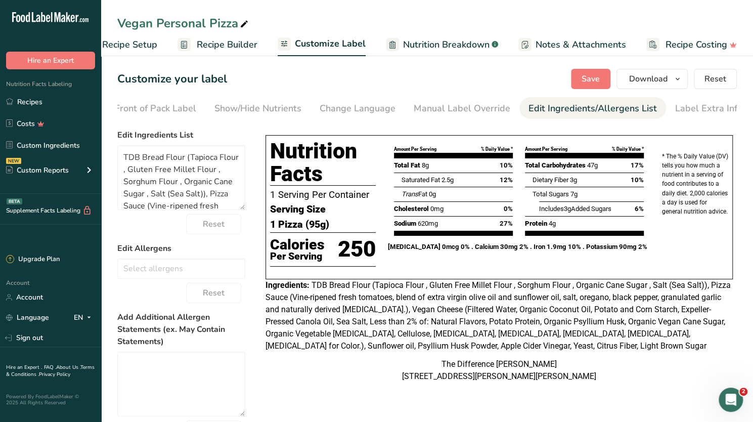
scroll to position [0, 115]
click at [156, 272] on input "text" at bounding box center [181, 268] width 127 height 16
type input "co"
click at [151, 288] on link "Coconut" at bounding box center [181, 288] width 127 height 17
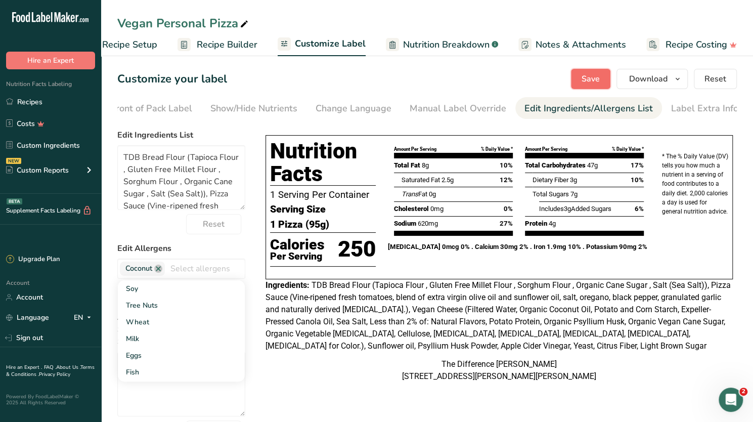
click at [597, 73] on span "Save" at bounding box center [591, 79] width 18 height 12
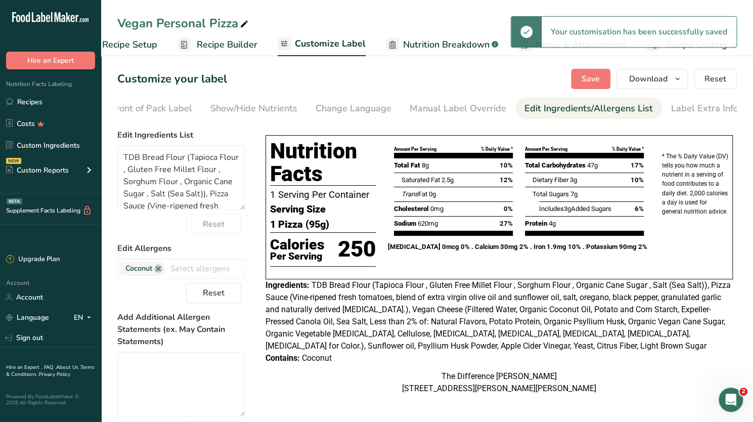
click at [198, 47] on span "Recipe Builder" at bounding box center [227, 45] width 61 height 14
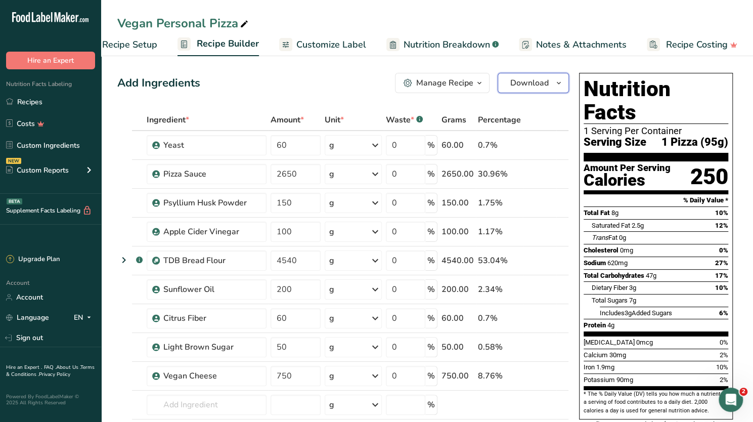
click at [543, 80] on span "Download" at bounding box center [529, 83] width 38 height 12
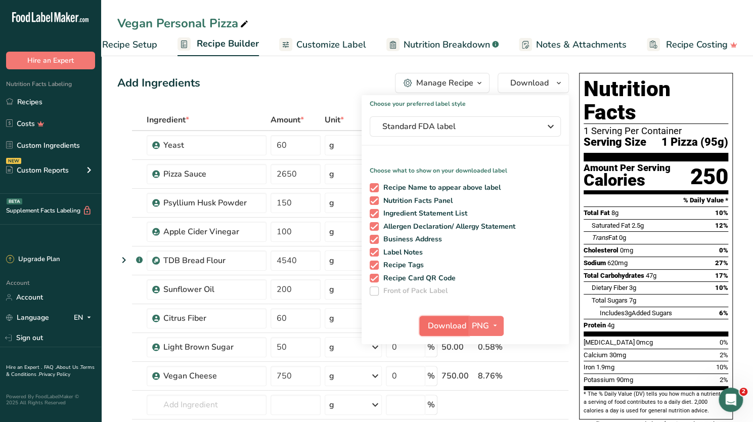
click at [451, 323] on span "Download" at bounding box center [447, 326] width 38 height 12
